Goal: Information Seeking & Learning: Check status

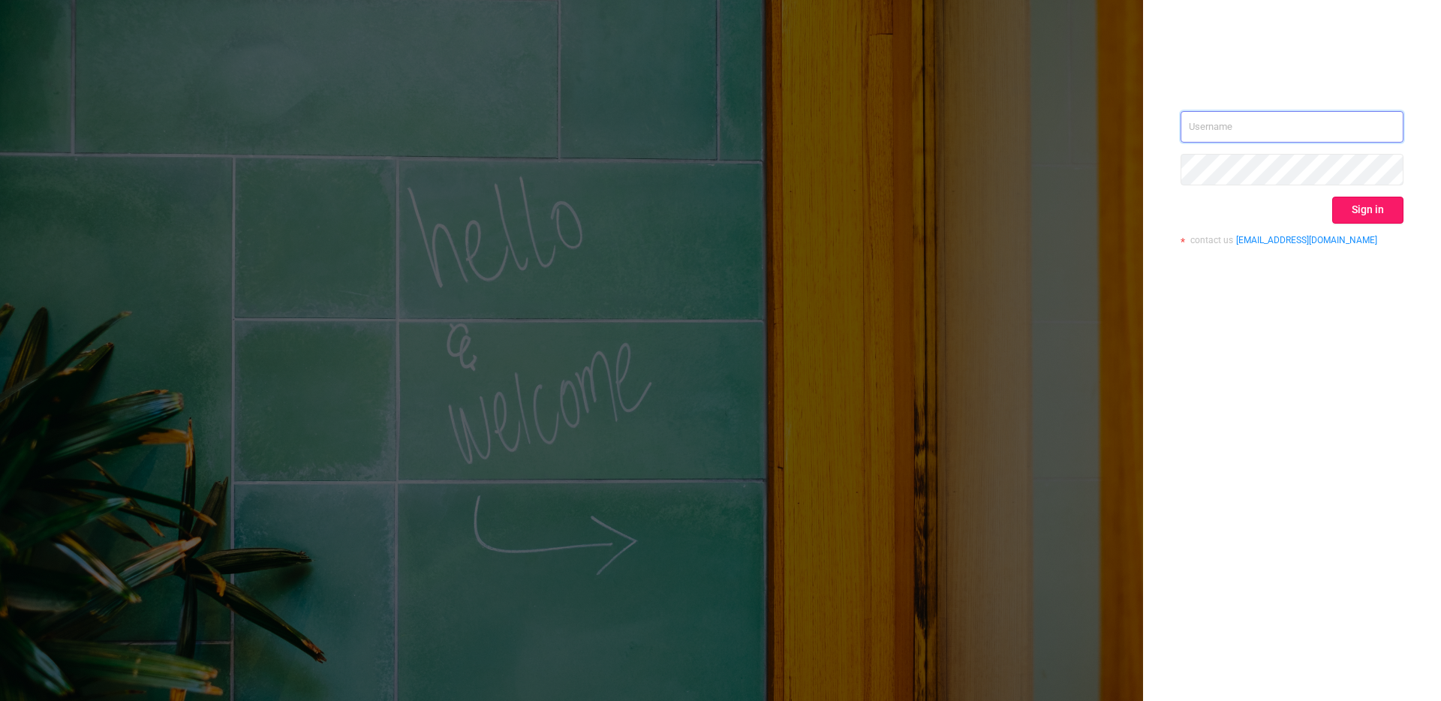
type input "[EMAIL_ADDRESS][DOMAIN_NAME]"
click at [1372, 209] on button "Sign in" at bounding box center [1367, 210] width 71 height 27
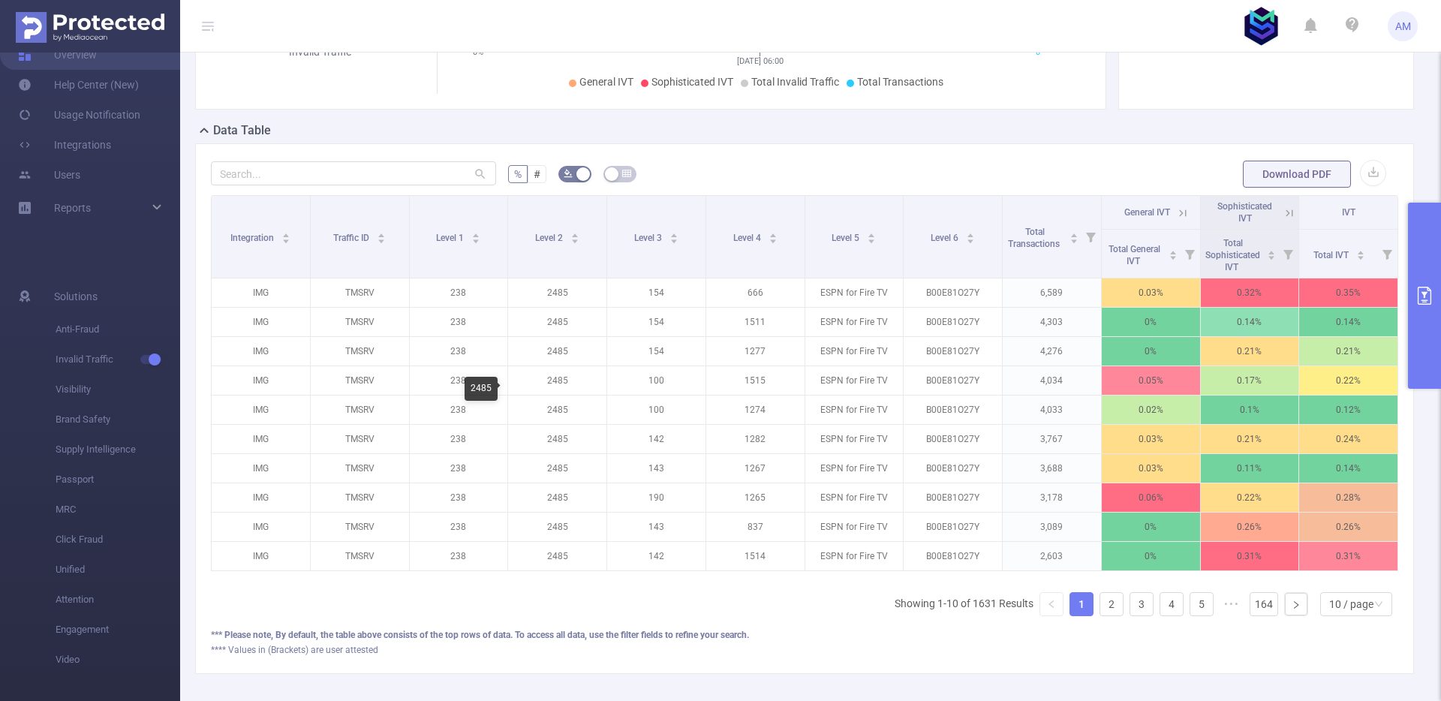
scroll to position [281, 0]
click at [683, 570] on div "Integration Traffic ID Level 1 Level 2 Level 3 Level 4 Level 5 Level 6 Total Tr…" at bounding box center [805, 386] width 1188 height 385
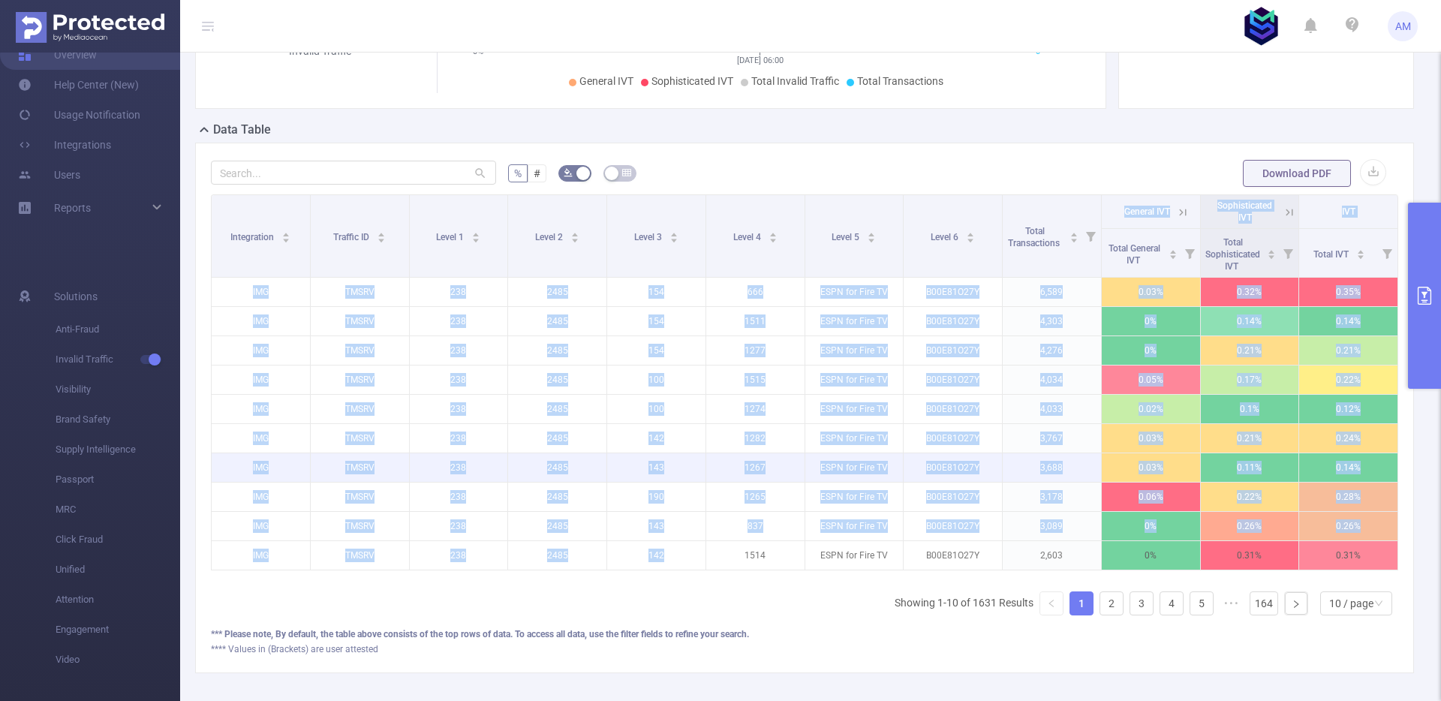
click at [706, 476] on p "1267" at bounding box center [755, 467] width 98 height 29
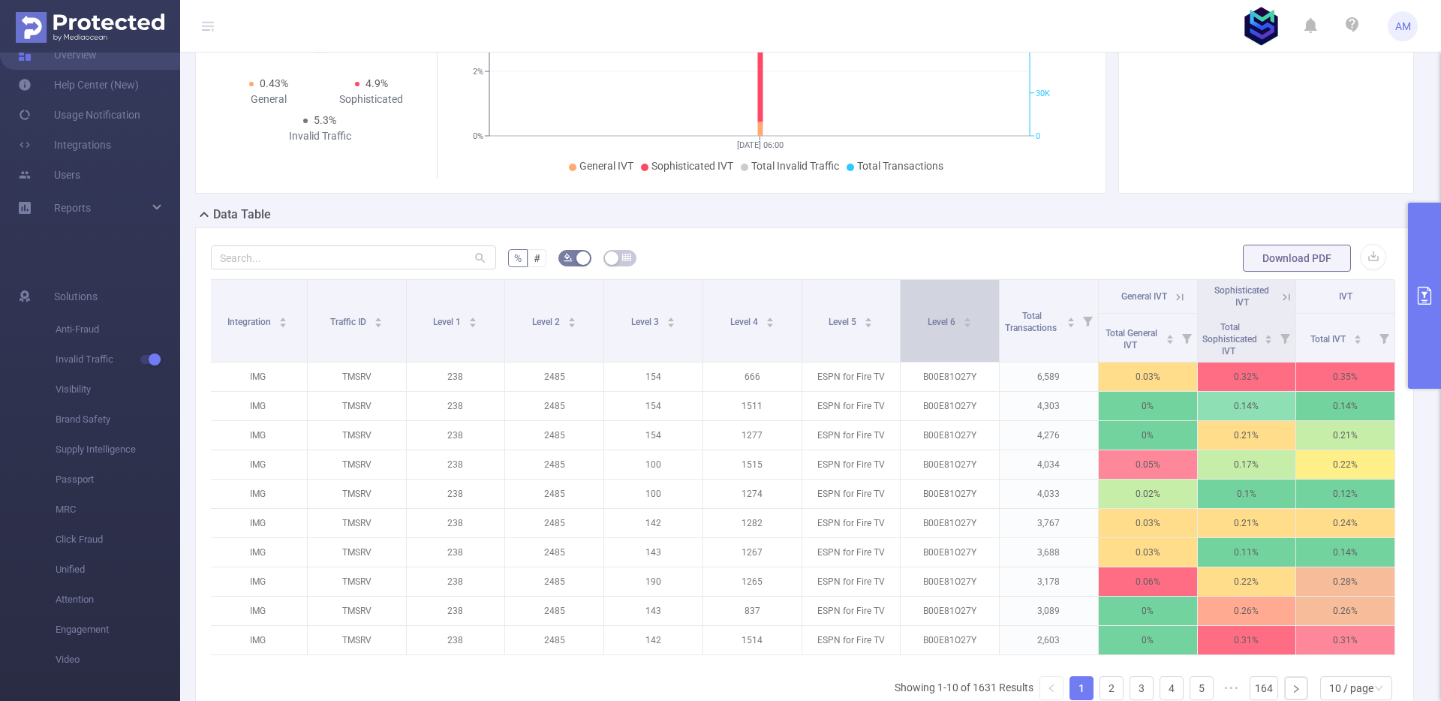
scroll to position [358, 0]
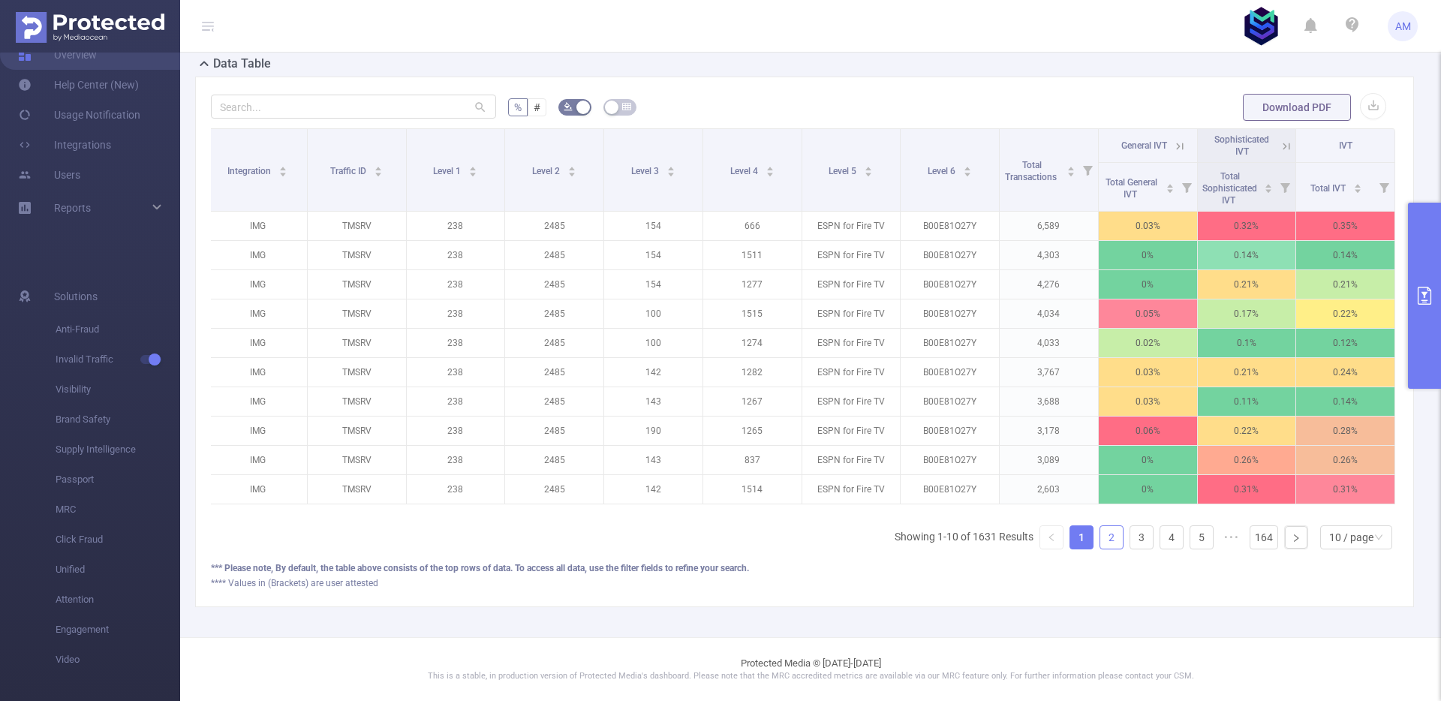
click at [1109, 532] on link "2" at bounding box center [1111, 537] width 23 height 23
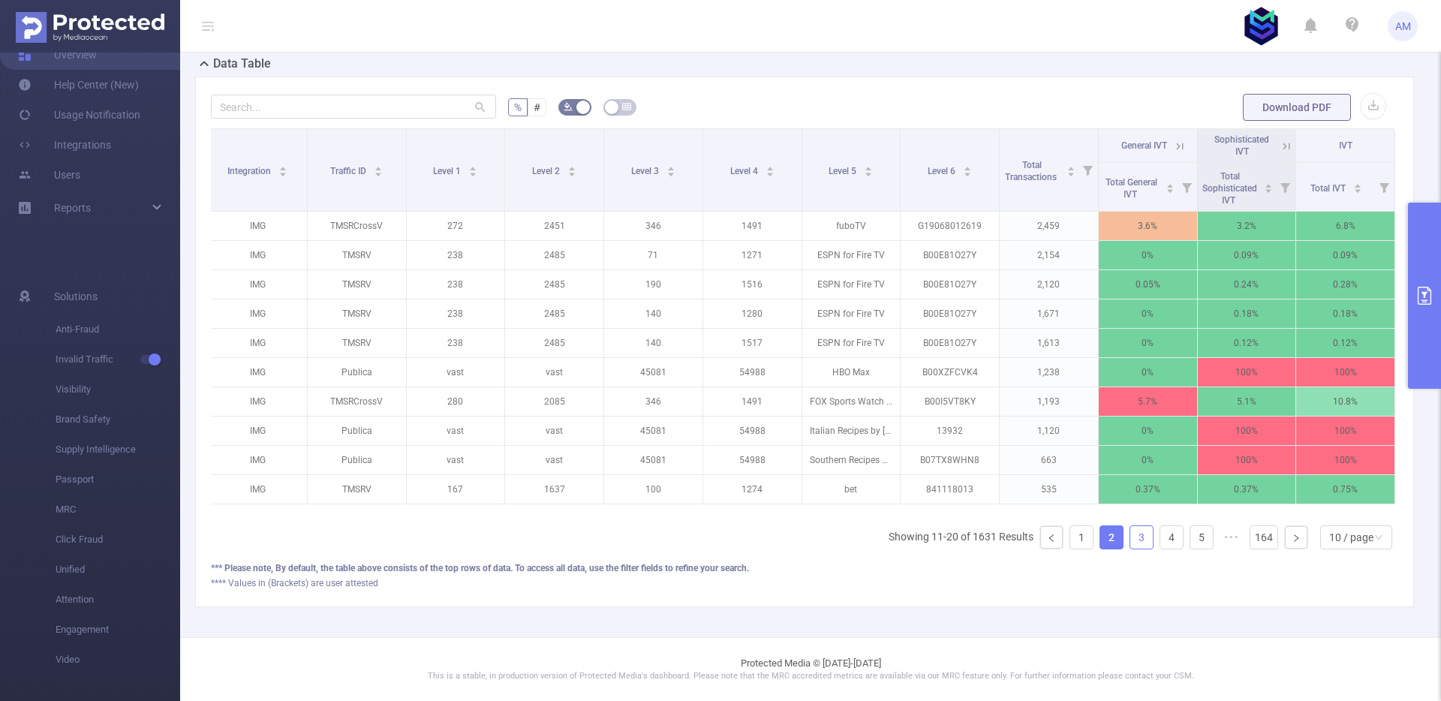
click at [1134, 535] on link "3" at bounding box center [1141, 537] width 23 height 23
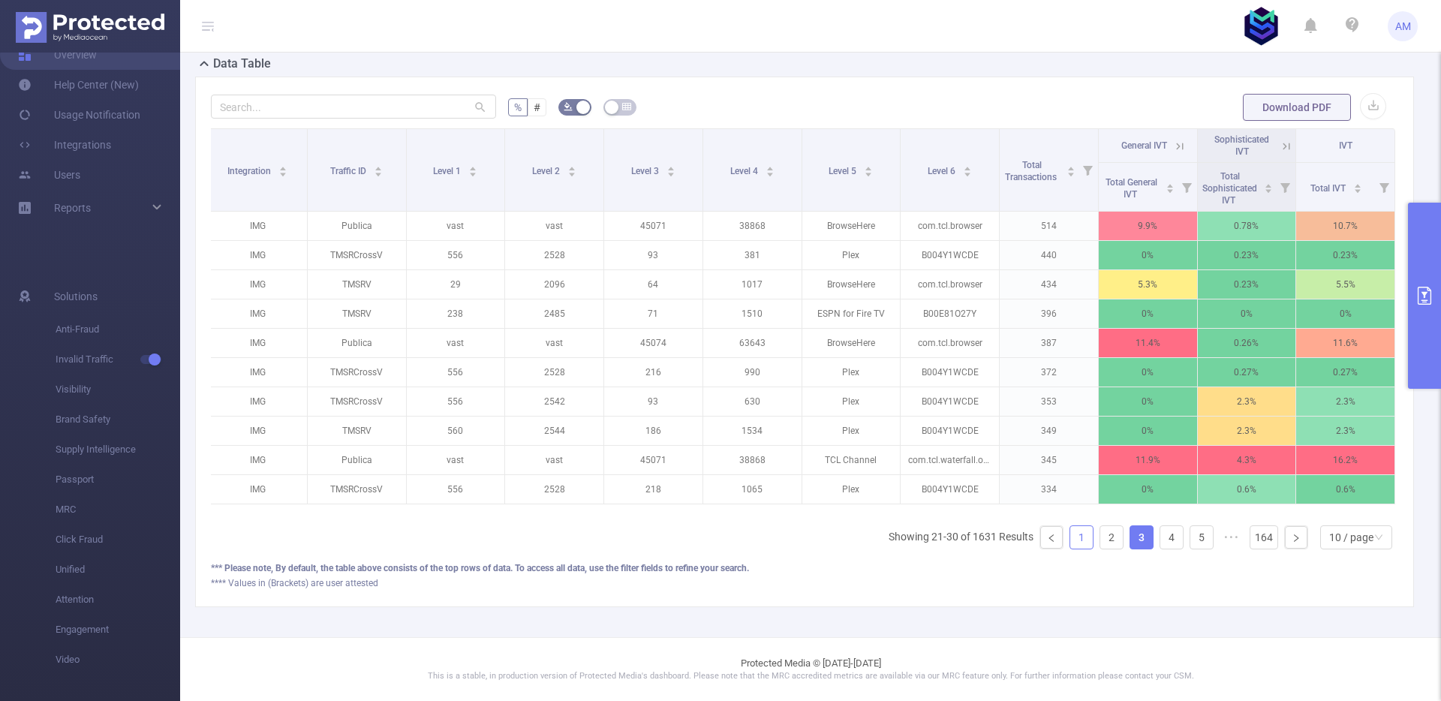
click at [1070, 536] on link "1" at bounding box center [1081, 537] width 23 height 23
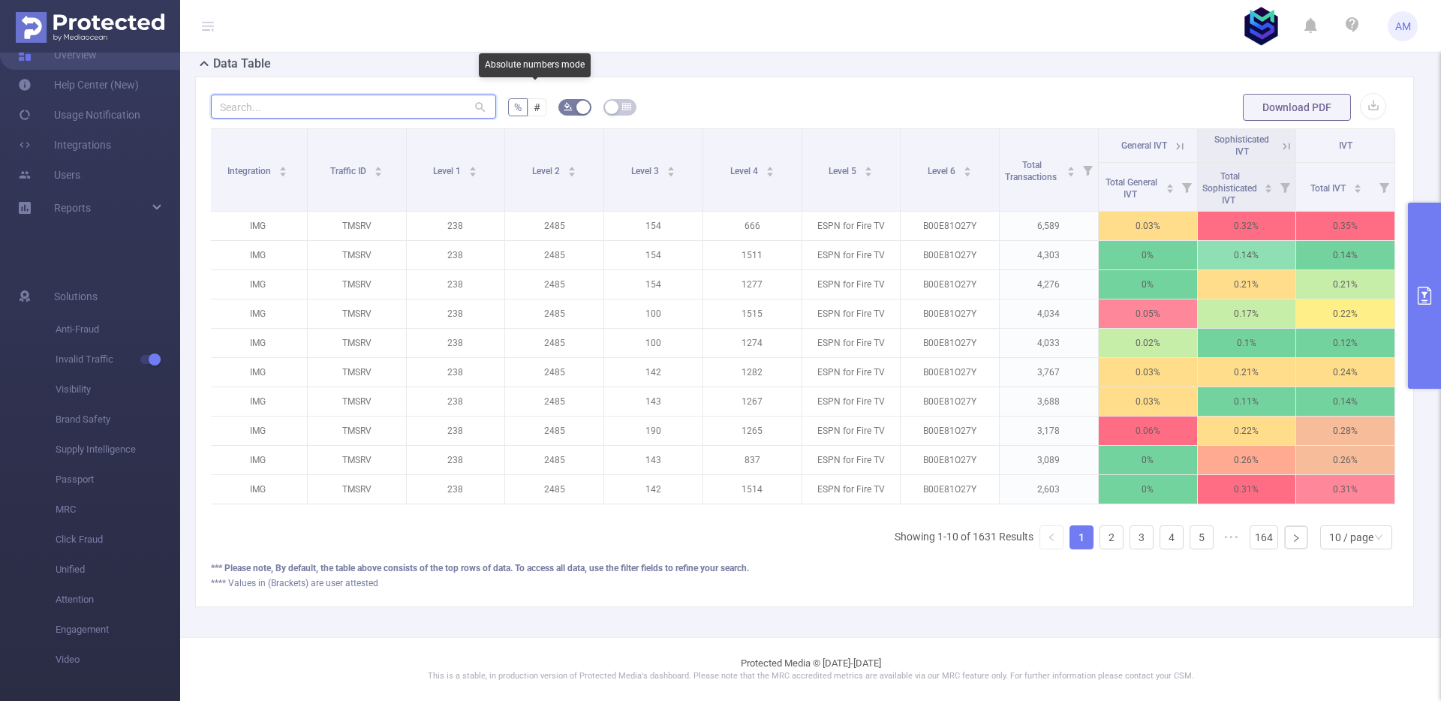
click at [447, 95] on input "text" at bounding box center [353, 107] width 285 height 24
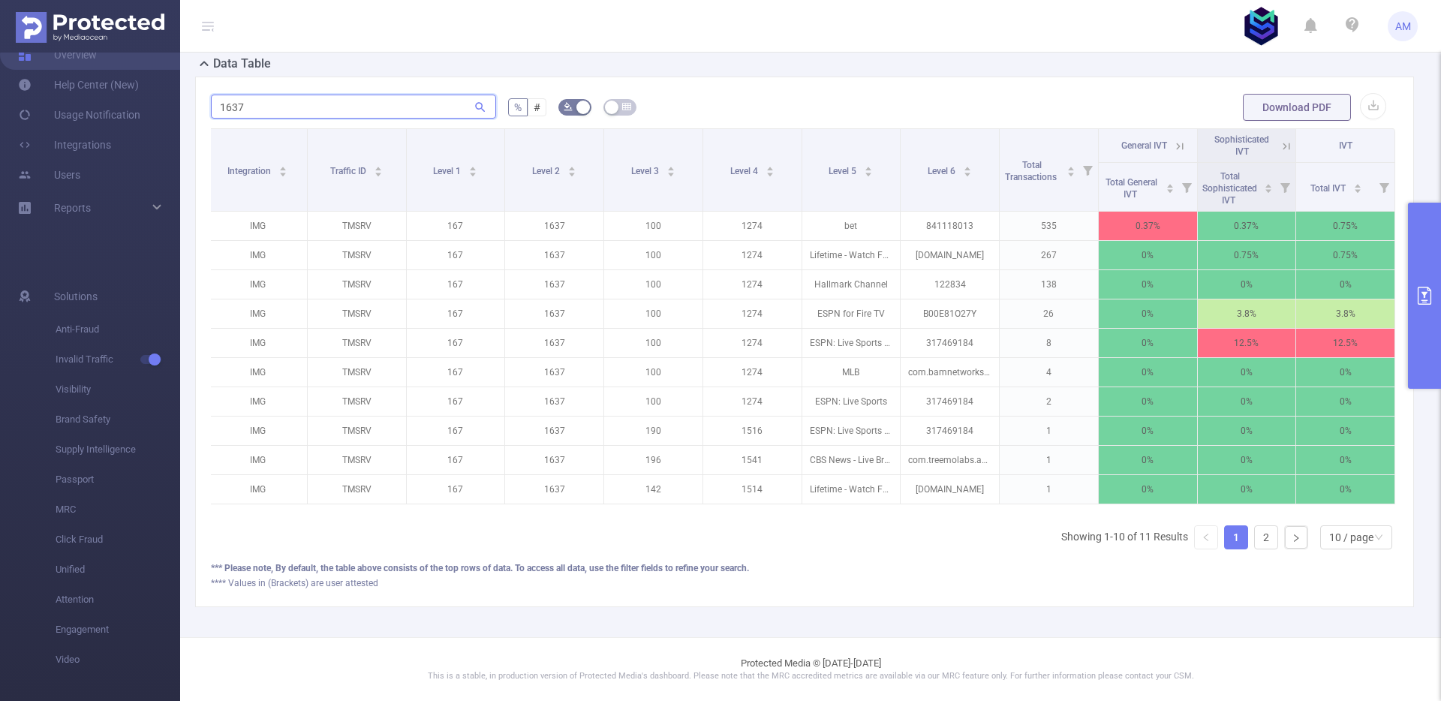
type input "1637"
click at [878, 572] on div "*** Please note, By default, the table above consists of the top rows of data. …" at bounding box center [805, 568] width 1188 height 14
click at [1255, 540] on link "2" at bounding box center [1266, 537] width 23 height 23
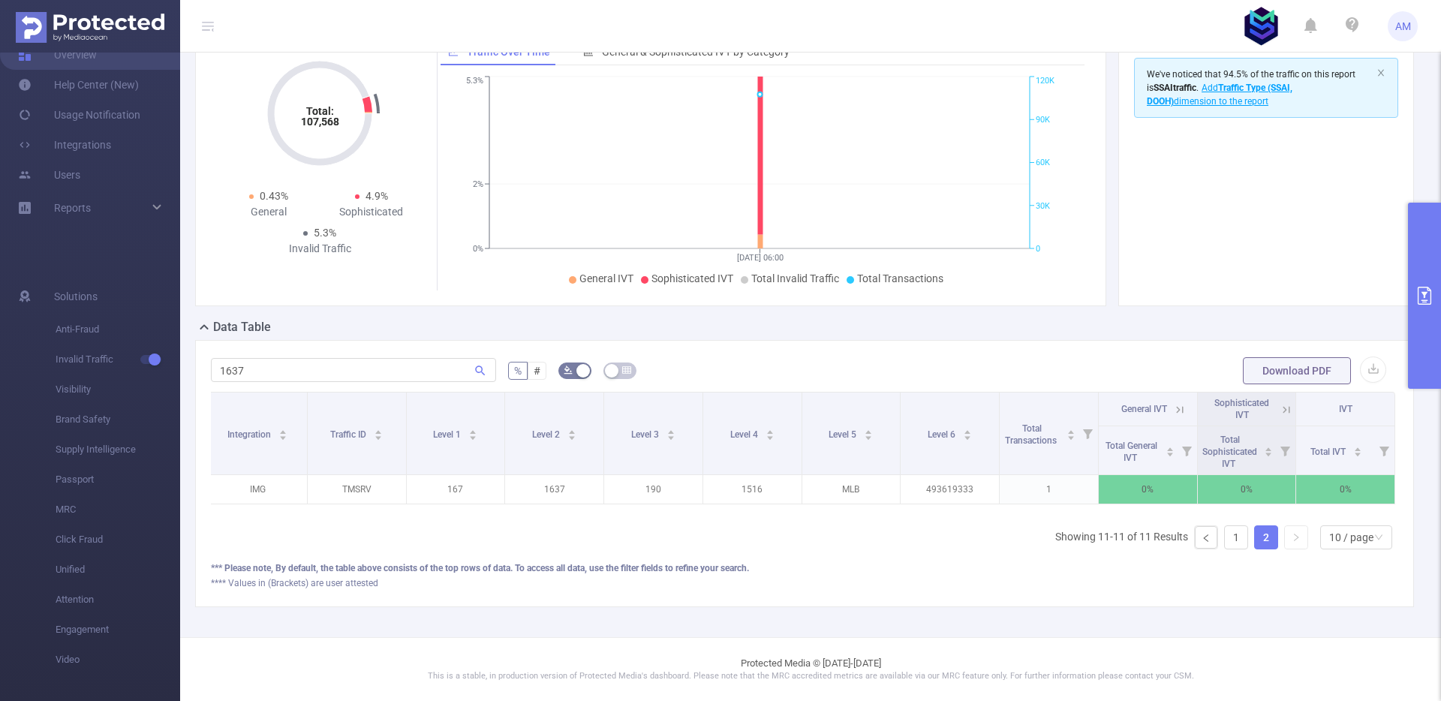
scroll to position [95, 0]
click at [1234, 538] on link "1" at bounding box center [1236, 537] width 23 height 23
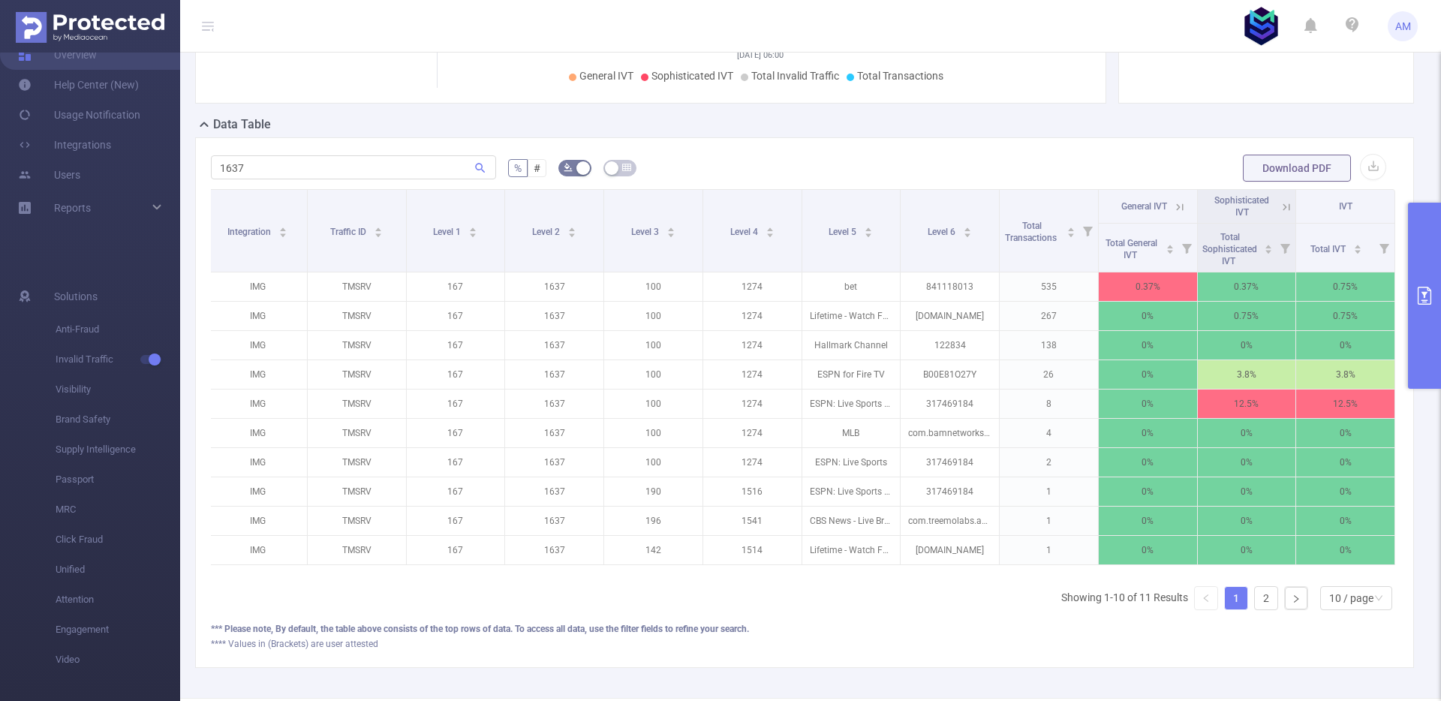
scroll to position [84, 0]
